Goal: Task Accomplishment & Management: Manage account settings

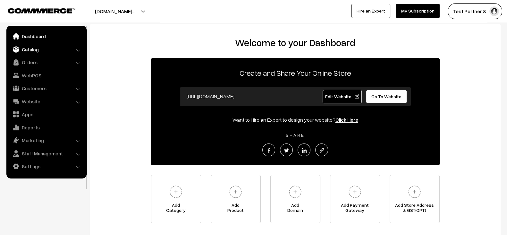
click at [43, 48] on link "Catalog" at bounding box center [46, 50] width 76 height 12
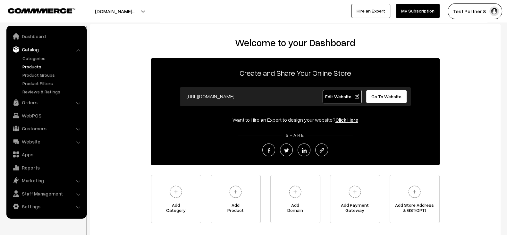
click at [31, 64] on link "Products" at bounding box center [53, 66] width 64 height 7
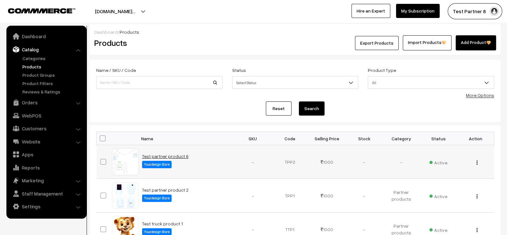
click at [167, 156] on link "Test partner product 6" at bounding box center [165, 155] width 47 height 5
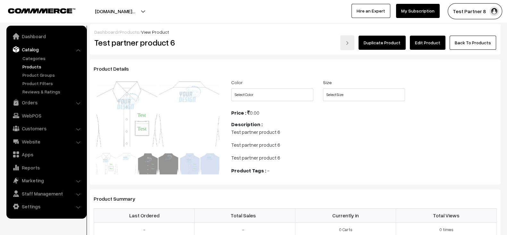
scroll to position [18, 0]
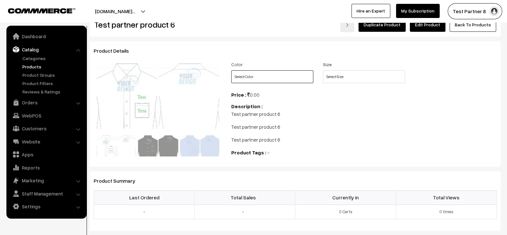
click at [292, 78] on select "Select Color Black White Sky Blue" at bounding box center [272, 76] width 82 height 13
select select "TPP2_CLS"
click at [231, 70] on select "Select Color Black White Sky Blue" at bounding box center [272, 76] width 82 height 13
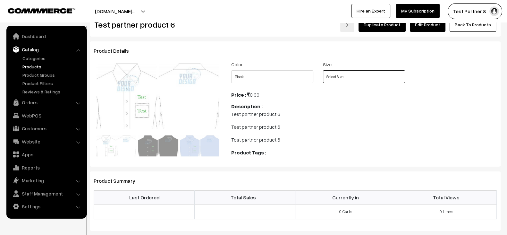
click at [354, 77] on select "Select Size S M L XL XXL 3XL XS" at bounding box center [364, 76] width 82 height 13
select select "TPP2_R9E"
click at [323, 70] on select "Select Size S M L XL XXL 3XL XS" at bounding box center [364, 76] width 82 height 13
click at [361, 129] on p "Test partner product 6" at bounding box center [364, 127] width 266 height 8
click at [213, 100] on link "Next" at bounding box center [209, 96] width 13 height 13
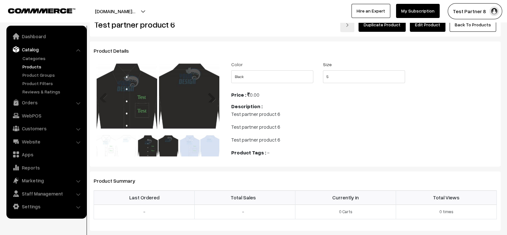
click at [213, 100] on link "Next" at bounding box center [209, 96] width 13 height 13
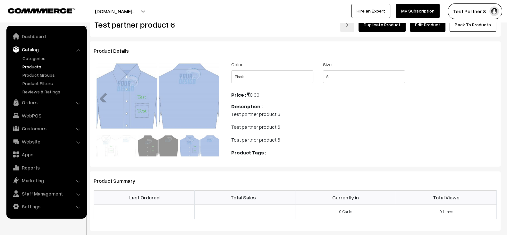
click at [213, 100] on link "Next" at bounding box center [209, 96] width 13 height 13
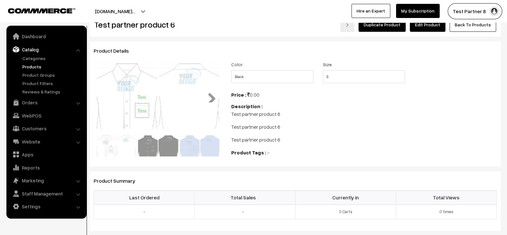
click at [213, 100] on link "Next" at bounding box center [209, 96] width 13 height 13
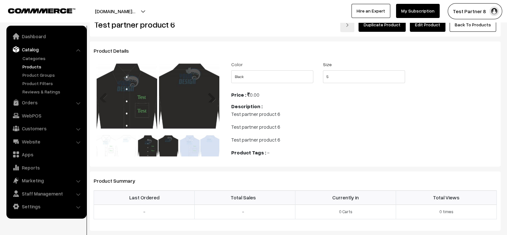
click at [213, 100] on link "Next" at bounding box center [209, 96] width 13 height 13
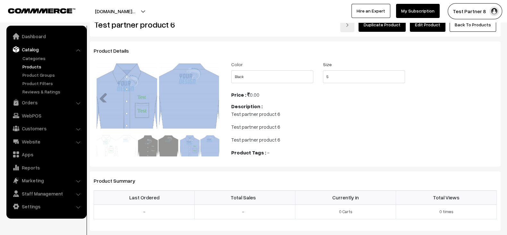
click at [213, 100] on link "Next" at bounding box center [209, 96] width 13 height 13
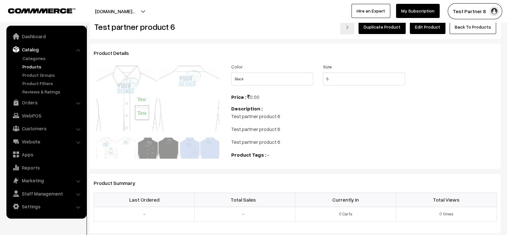
scroll to position [0, 0]
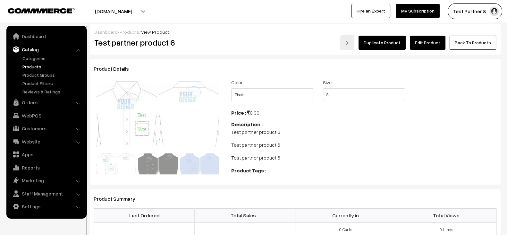
click at [157, 15] on button "testpartner8.commmerce.co…" at bounding box center [115, 11] width 85 height 16
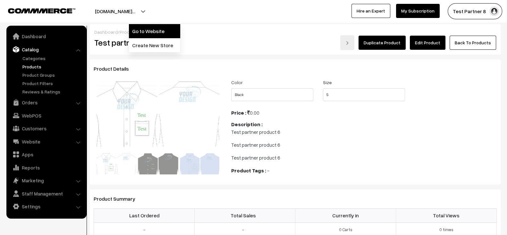
click at [140, 30] on link "Go to Website" at bounding box center [154, 31] width 51 height 14
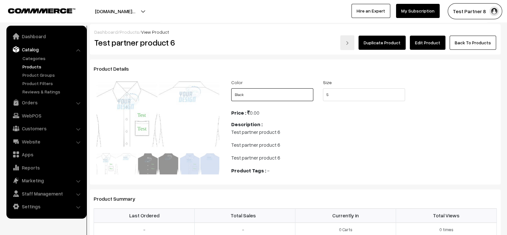
click at [306, 95] on select "Select Color Black White Sky Blue" at bounding box center [272, 94] width 82 height 13
select select "TPP2_TJR"
click at [231, 88] on select "Select Color Black White Sky Blue" at bounding box center [272, 94] width 82 height 13
click at [338, 98] on select "Select Size S M L XL XXL 3XL XS" at bounding box center [364, 94] width 82 height 13
select select "TPP2_XYG"
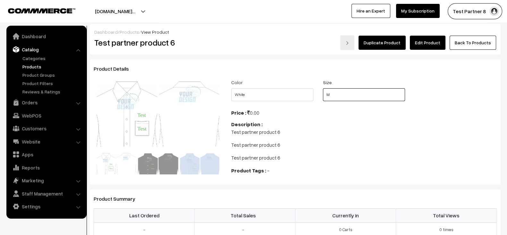
click at [323, 88] on select "Select Size S M L XL XXL 3XL XS" at bounding box center [364, 94] width 82 height 13
click at [351, 139] on span "Test partner product 6 Test partner product 6 Test partner product 6" at bounding box center [364, 144] width 266 height 33
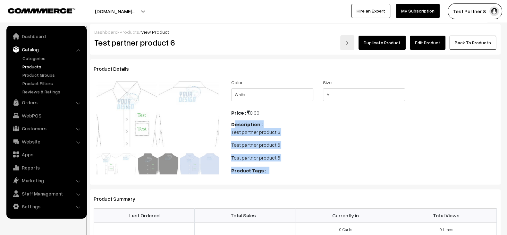
drag, startPoint x: 234, startPoint y: 127, endPoint x: 284, endPoint y: 162, distance: 61.8
click at [284, 162] on div "Color Select Color Black White Sky Blue Size Select Size S M L XL XXL 3XL XS" at bounding box center [363, 128] width 275 height 100
drag, startPoint x: 284, startPoint y: 162, endPoint x: 236, endPoint y: 124, distance: 61.9
click at [236, 124] on div "Color Select Color Black White Sky Blue Size Select Size S M L XL XXL 3XL XS" at bounding box center [363, 128] width 275 height 100
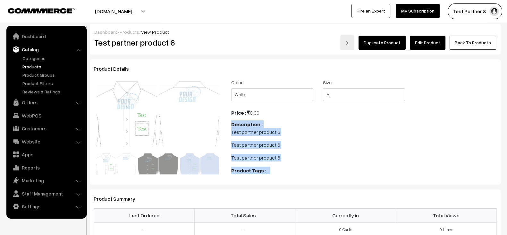
click at [236, 124] on b "Description :" at bounding box center [246, 124] width 31 height 6
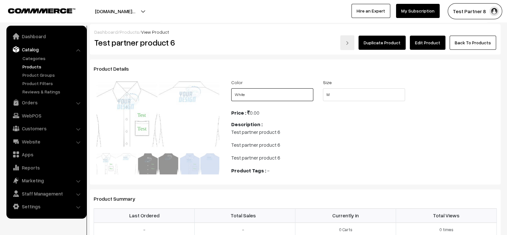
click at [285, 92] on select "Select Color Black White Sky Blue" at bounding box center [272, 94] width 82 height 13
select select "TPP2_21U"
click at [231, 88] on select "Select Color Black White Sky Blue" at bounding box center [272, 94] width 82 height 13
click at [429, 39] on link "Edit Product" at bounding box center [428, 43] width 36 height 14
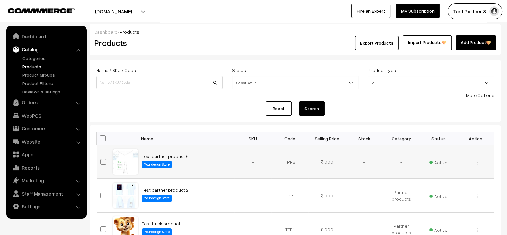
click at [181, 161] on td "Test partner product 6 Yourdesign Store" at bounding box center [186, 162] width 96 height 34
click at [177, 157] on link "Test partner product 6" at bounding box center [165, 155] width 47 height 5
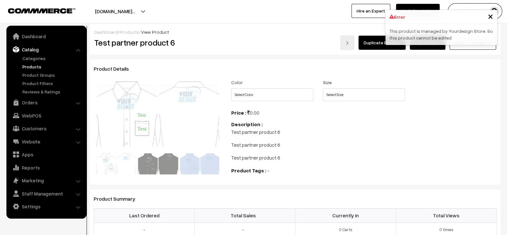
click at [383, 42] on link "Duplicate Product" at bounding box center [382, 43] width 47 height 14
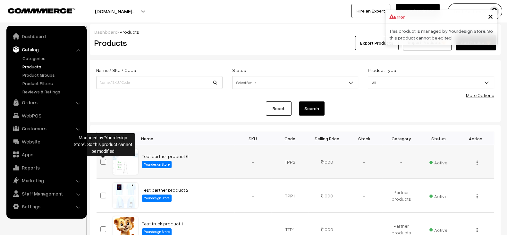
click at [105, 159] on span at bounding box center [103, 162] width 6 height 6
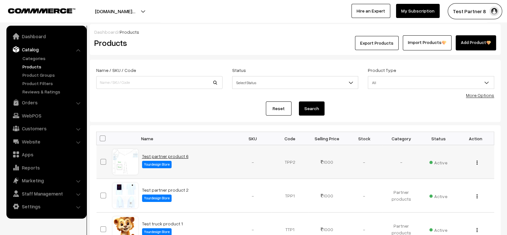
click at [180, 158] on link "Test partner product 6" at bounding box center [165, 155] width 47 height 5
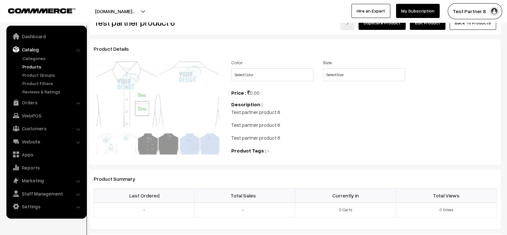
scroll to position [17, 0]
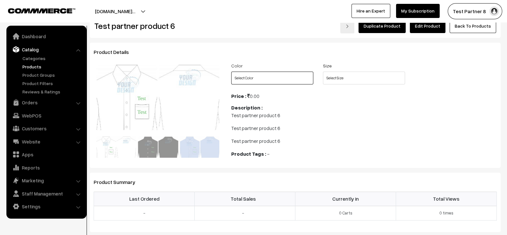
click at [301, 77] on select "Select Color Black White Sky Blue" at bounding box center [272, 78] width 82 height 13
select select "TPP2_CLS"
click at [231, 72] on select "Select Color Black White Sky Blue" at bounding box center [272, 78] width 82 height 13
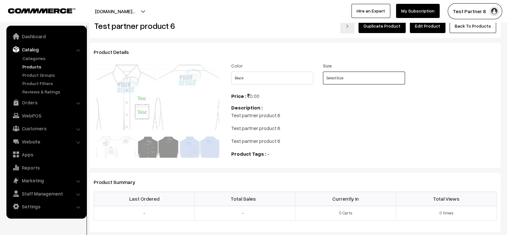
click at [357, 77] on select "Select Size S M L XL XXL 3XL XS" at bounding box center [364, 78] width 82 height 13
click at [323, 72] on select "Select Size S M L XL XXL 3XL XS" at bounding box center [364, 78] width 82 height 13
click at [361, 75] on select "Select Size S M L XL XXL 3XL XS" at bounding box center [364, 78] width 82 height 13
select select "TPP2_XYG"
click at [323, 72] on select "Select Size S M L XL XXL 3XL XS" at bounding box center [364, 78] width 82 height 13
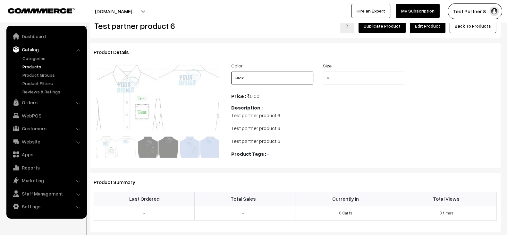
click at [297, 82] on select "Select Color Black White Sky Blue" at bounding box center [272, 78] width 82 height 13
click at [231, 72] on select "Select Color Black White Sky Blue" at bounding box center [272, 78] width 82 height 13
click at [280, 81] on select "Select Color Black White Sky Blue" at bounding box center [272, 78] width 82 height 13
click at [231, 72] on select "Select Color Black White Sky Blue" at bounding box center [272, 78] width 82 height 13
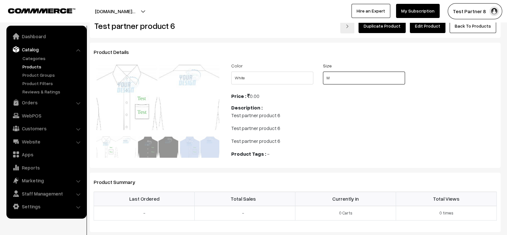
click at [338, 73] on select "Select Size S M L XL XXL 3XL XS" at bounding box center [364, 78] width 82 height 13
click at [323, 72] on select "Select Size S M L XL XXL 3XL XS" at bounding box center [364, 78] width 82 height 13
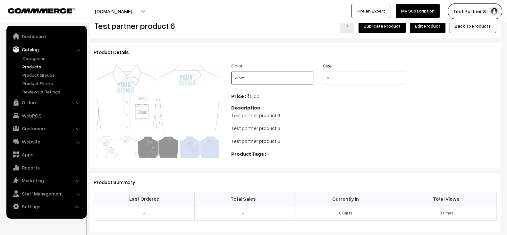
click at [288, 76] on select "Select Color Black White Sky Blue" at bounding box center [272, 78] width 82 height 13
select select "TPP2_21U"
click at [231, 72] on select "Select Color Black White Sky Blue" at bounding box center [272, 78] width 82 height 13
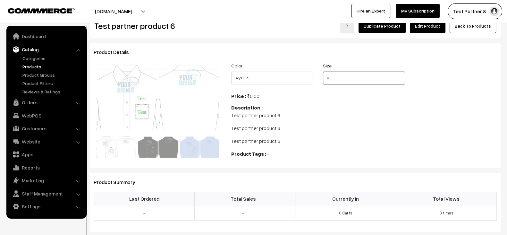
click at [347, 79] on select "Select Size S M L XL XXL 3XL XS" at bounding box center [364, 78] width 82 height 13
select select "TPP2_C3D"
click at [323, 72] on select "Select Size S M L XL XXL 3XL XS" at bounding box center [364, 78] width 82 height 13
click at [310, 116] on p "Test partner product 6" at bounding box center [364, 115] width 266 height 8
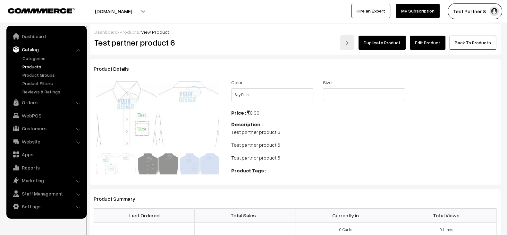
scroll to position [0, 0]
click at [297, 92] on select "Select Color Black White Sky Blue" at bounding box center [272, 94] width 82 height 13
select select "TPP2_TJR"
click at [231, 88] on select "Select Color Black White Sky Blue" at bounding box center [272, 94] width 82 height 13
click at [355, 97] on select "Select Size S M L XL XXL 3XL XS" at bounding box center [364, 94] width 82 height 13
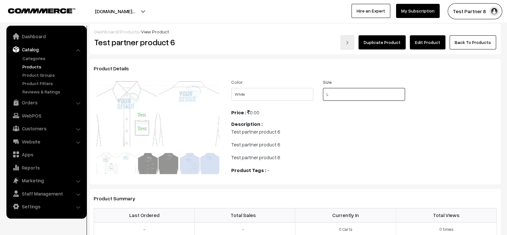
select select "TPP2_70Y"
click at [323, 88] on select "Select Size S M L XL XXL 3XL XS" at bounding box center [364, 94] width 82 height 13
click at [32, 67] on link "Products" at bounding box center [53, 66] width 64 height 7
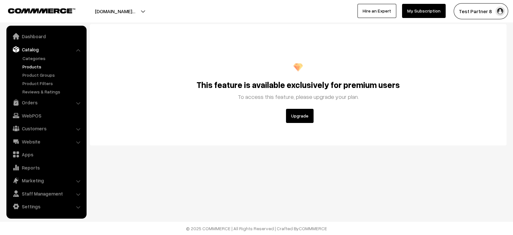
click at [303, 121] on button "Upgrade" at bounding box center [300, 116] width 28 height 14
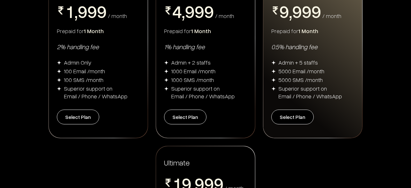
scroll to position [170, 0]
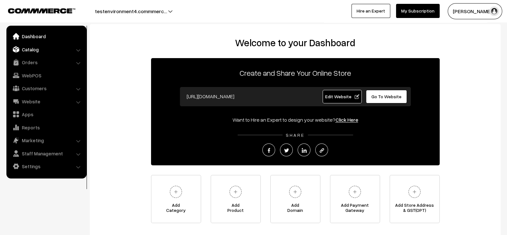
click at [45, 47] on link "Catalog" at bounding box center [46, 50] width 76 height 12
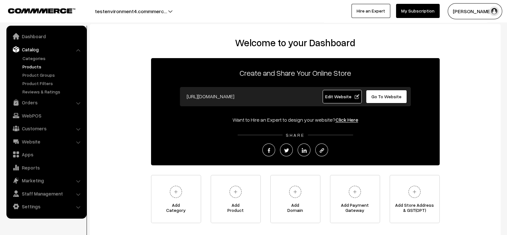
click at [21, 65] on link "Products" at bounding box center [53, 66] width 64 height 7
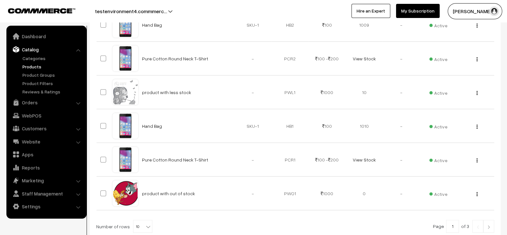
scroll to position [325, 0]
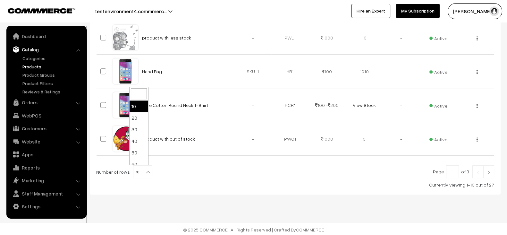
click at [145, 169] on b at bounding box center [148, 172] width 6 height 6
select select "90"
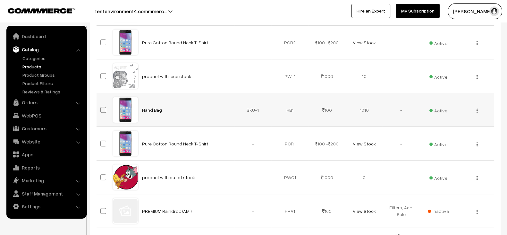
scroll to position [285, 0]
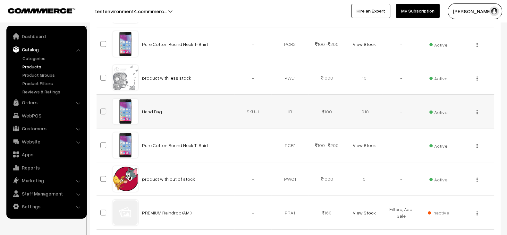
click at [149, 113] on td "Hand Bag" at bounding box center [186, 112] width 96 height 34
click at [149, 111] on link "Hand Bag" at bounding box center [152, 111] width 20 height 5
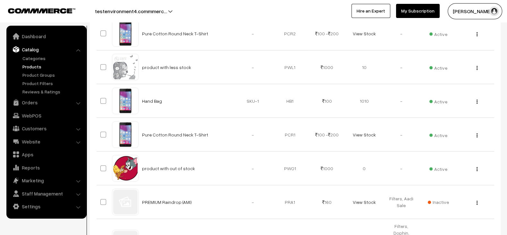
scroll to position [296, 0]
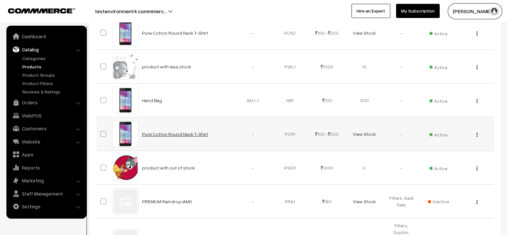
click at [192, 131] on link "Pure Cotton Round Neck T-Shirt" at bounding box center [175, 133] width 66 height 5
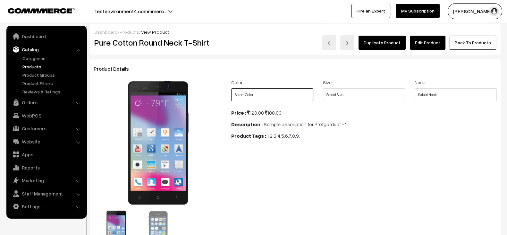
click at [293, 96] on select "Select Color Green Blue Red" at bounding box center [272, 94] width 82 height 13
select select "PCR1_QDU"
click at [231, 88] on select "Select Color Green Blue Red" at bounding box center [272, 94] width 82 height 13
click at [337, 92] on select "Select Size L M S" at bounding box center [364, 94] width 82 height 13
select select "PCR1_BU8"
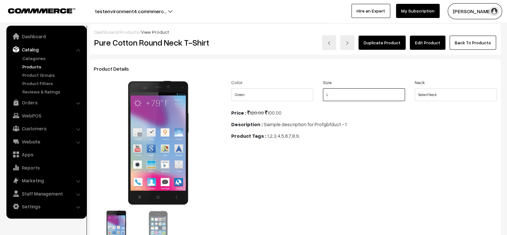
click at [323, 88] on select "Select Size L M S" at bounding box center [364, 94] width 82 height 13
click at [428, 87] on div "Neck Select Neck V-neck Collar Round" at bounding box center [456, 89] width 92 height 23
drag, startPoint x: 430, startPoint y: 93, endPoint x: 428, endPoint y: 115, distance: 21.6
click at [428, 115] on div "Color Select Color Green Blue Red Size Select Size L M S Neck Select Neck" at bounding box center [363, 165] width 275 height 175
select select "PCR1_BJ3"
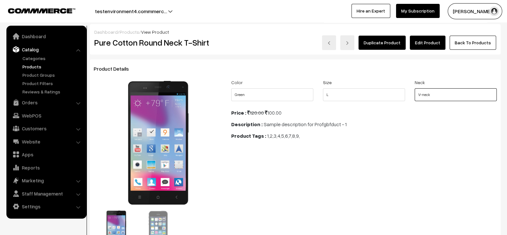
click at [415, 88] on select "Select Neck V-neck Collar Round" at bounding box center [456, 94] width 82 height 13
click at [268, 94] on select "Select Color Green Blue Red" at bounding box center [272, 94] width 82 height 13
select select "PCR1_LZ9"
click at [231, 88] on select "Select Color Green Blue Red" at bounding box center [272, 94] width 82 height 13
